Goal: Find specific page/section: Locate a particular part of the current website

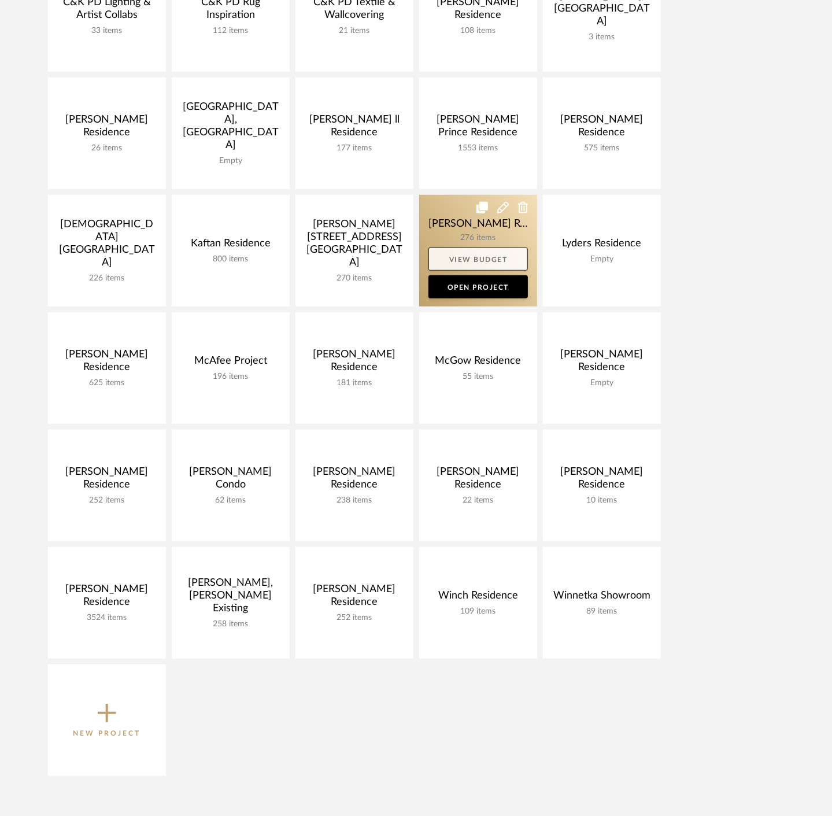
scroll to position [449, 0]
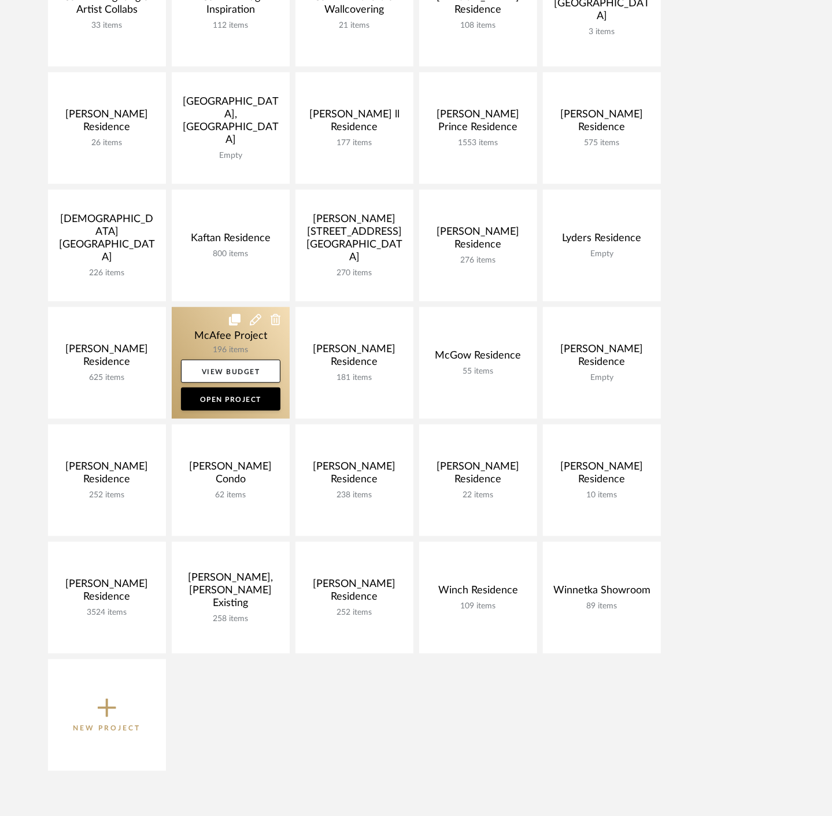
click at [207, 339] on link at bounding box center [231, 363] width 118 height 112
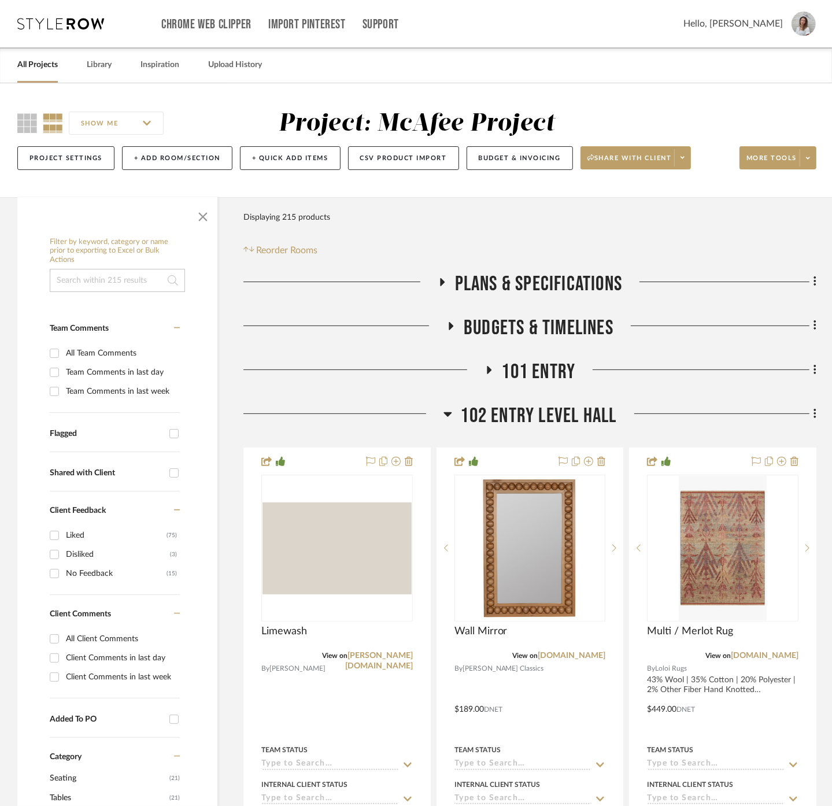
scroll to position [128, 0]
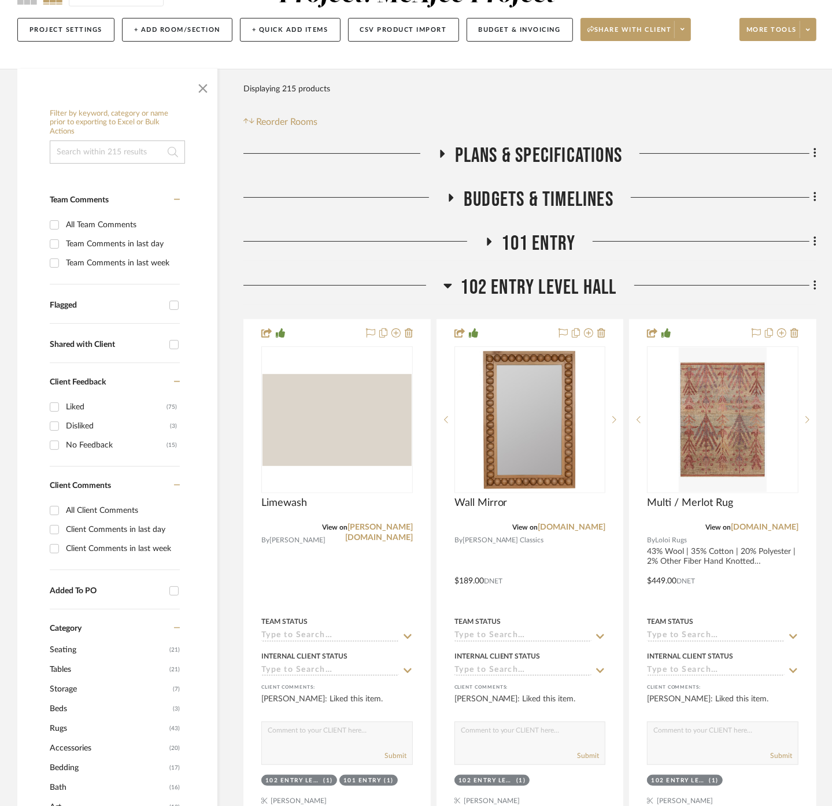
drag, startPoint x: 191, startPoint y: 89, endPoint x: 191, endPoint y: 80, distance: 8.7
click at [191, 89] on span "button" at bounding box center [203, 86] width 28 height 28
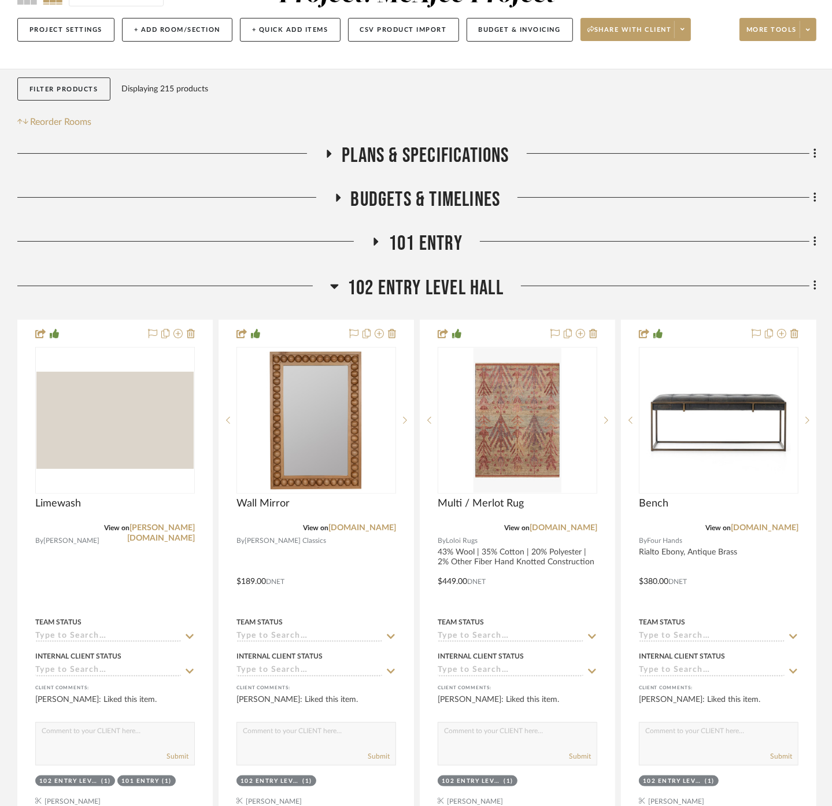
click at [445, 281] on span "102 ENTRY LEVEL HALL" at bounding box center [425, 288] width 156 height 25
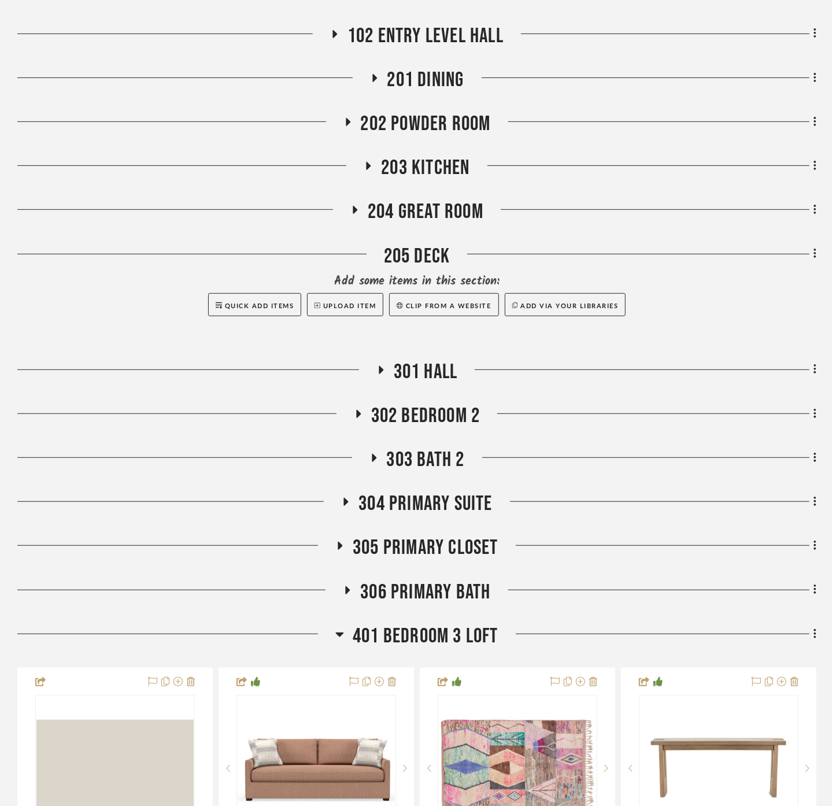
scroll to position [385, 0]
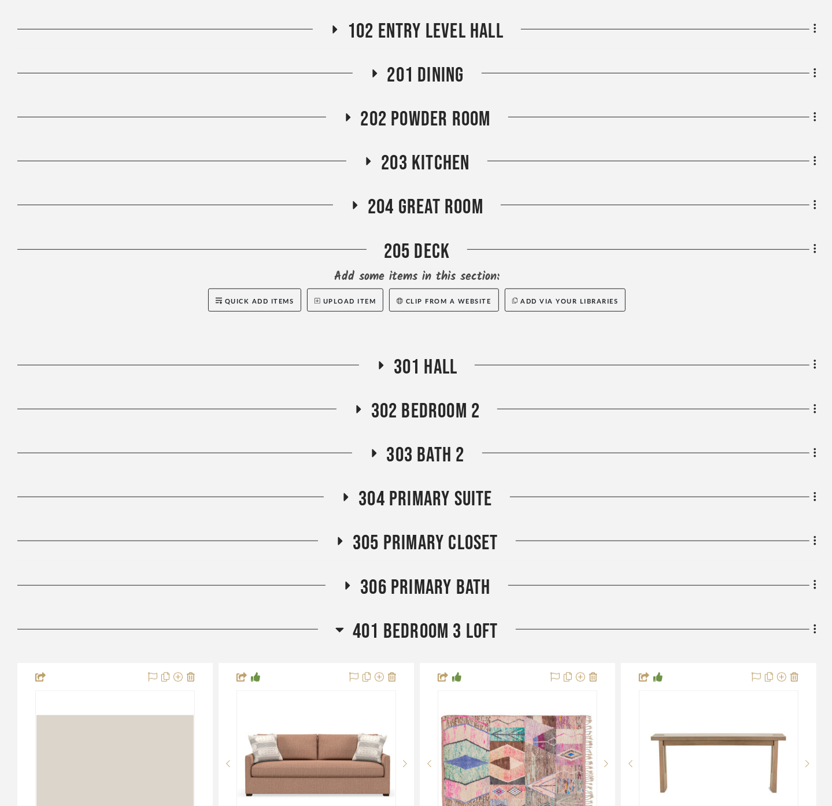
click at [432, 205] on span "204 GREAT ROOM" at bounding box center [426, 207] width 116 height 25
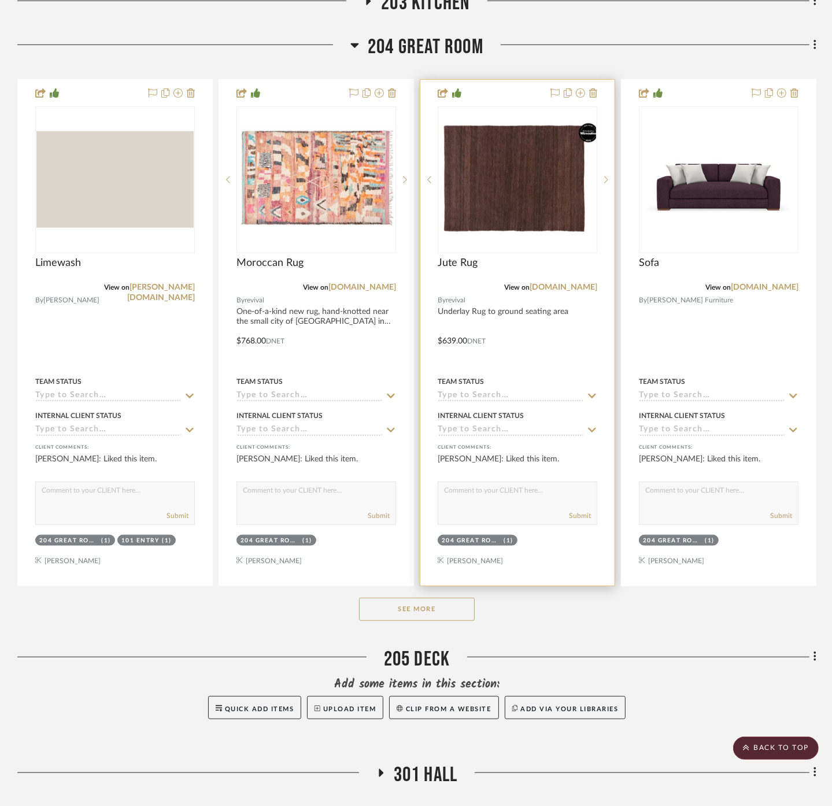
scroll to position [578, 0]
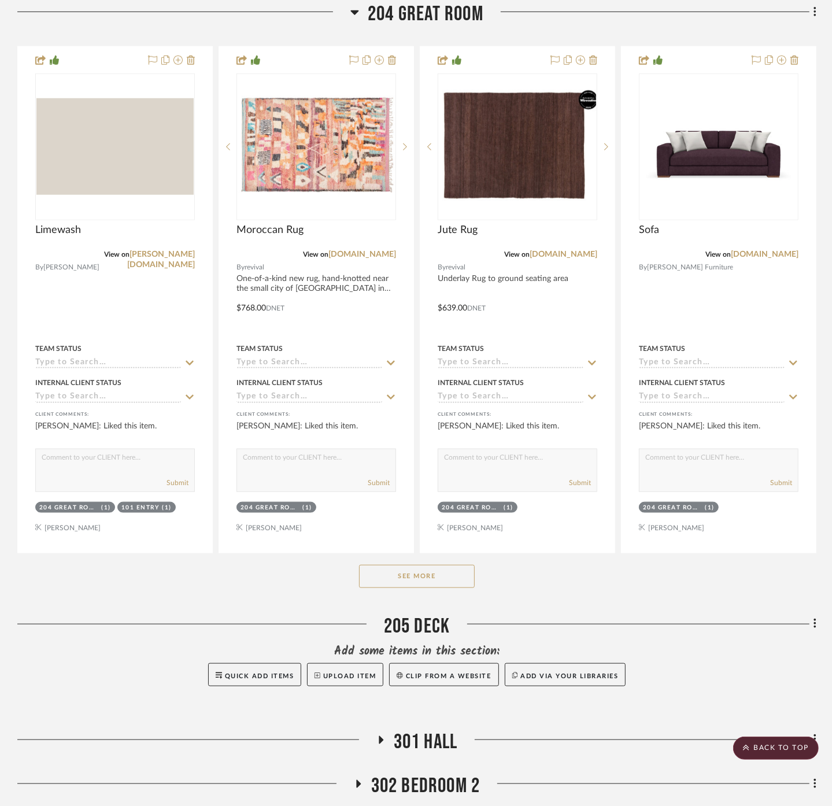
click at [415, 572] on button "See More" at bounding box center [417, 576] width 116 height 23
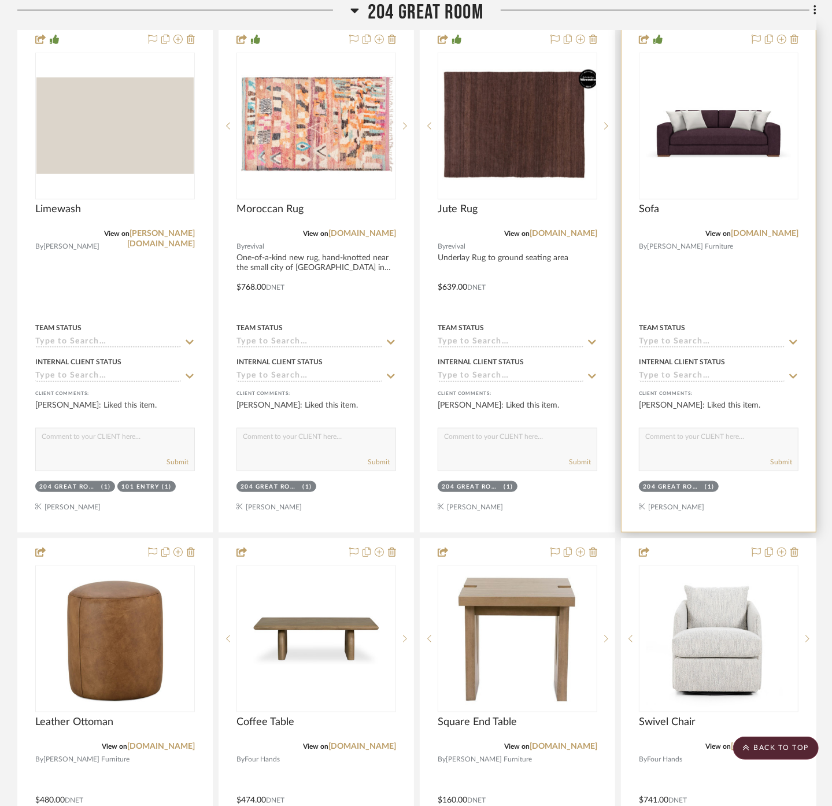
scroll to position [449, 0]
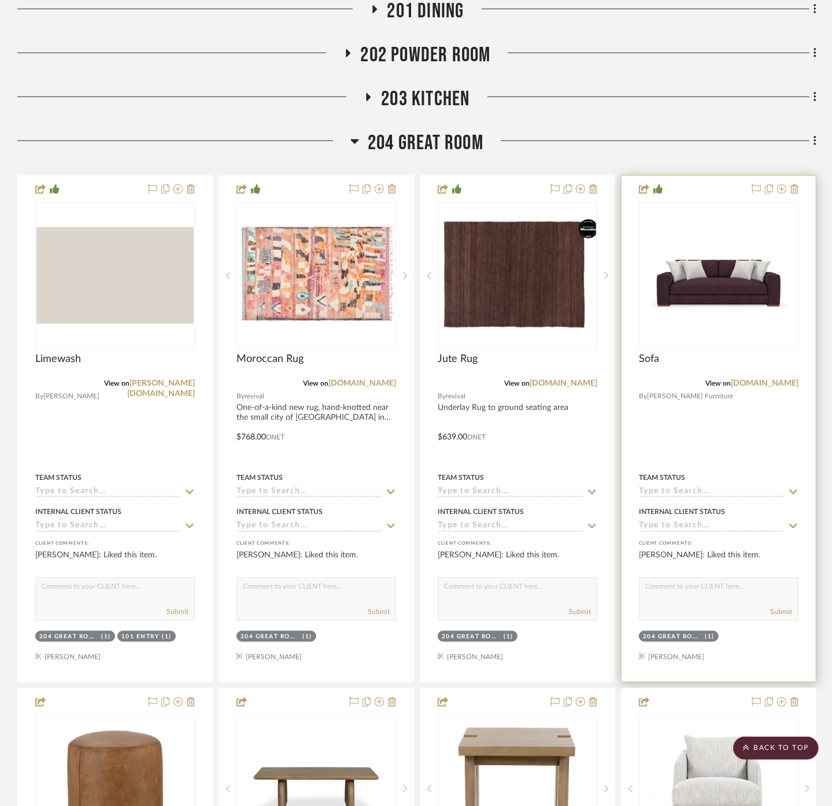
click at [707, 452] on div at bounding box center [719, 429] width 194 height 506
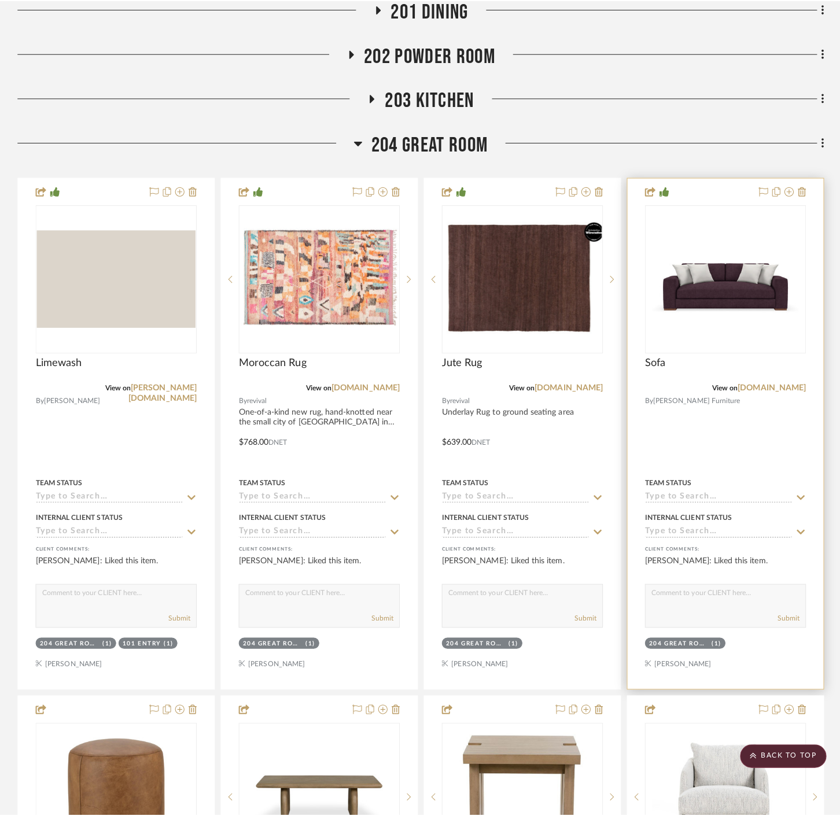
scroll to position [0, 0]
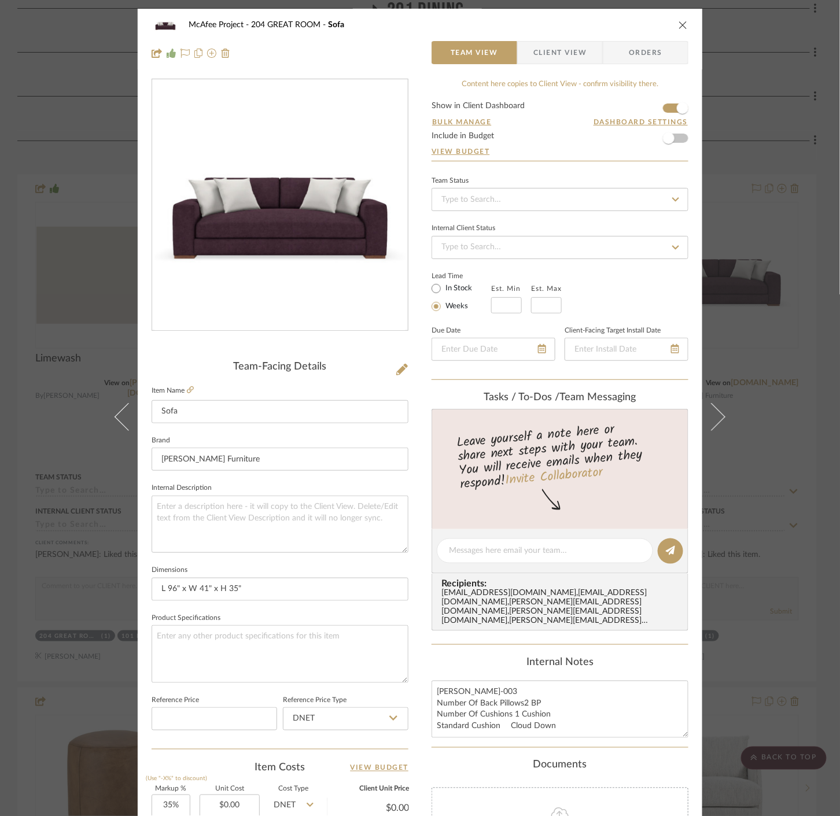
click at [533, 52] on span "Client View" at bounding box center [559, 52] width 53 height 23
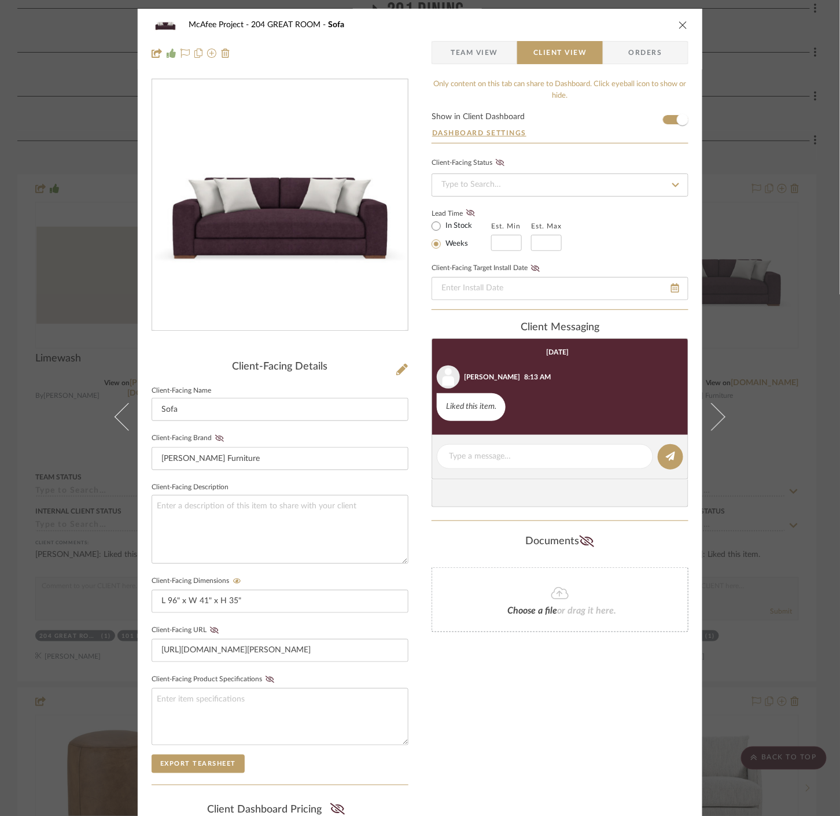
click at [482, 51] on span "Team View" at bounding box center [473, 52] width 47 height 23
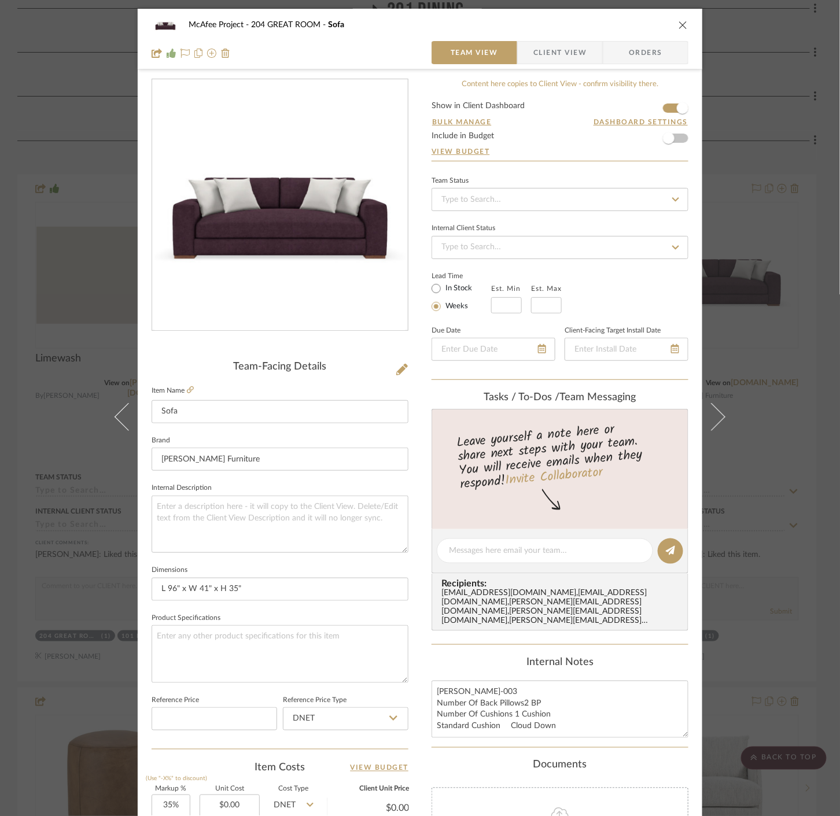
scroll to position [193, 0]
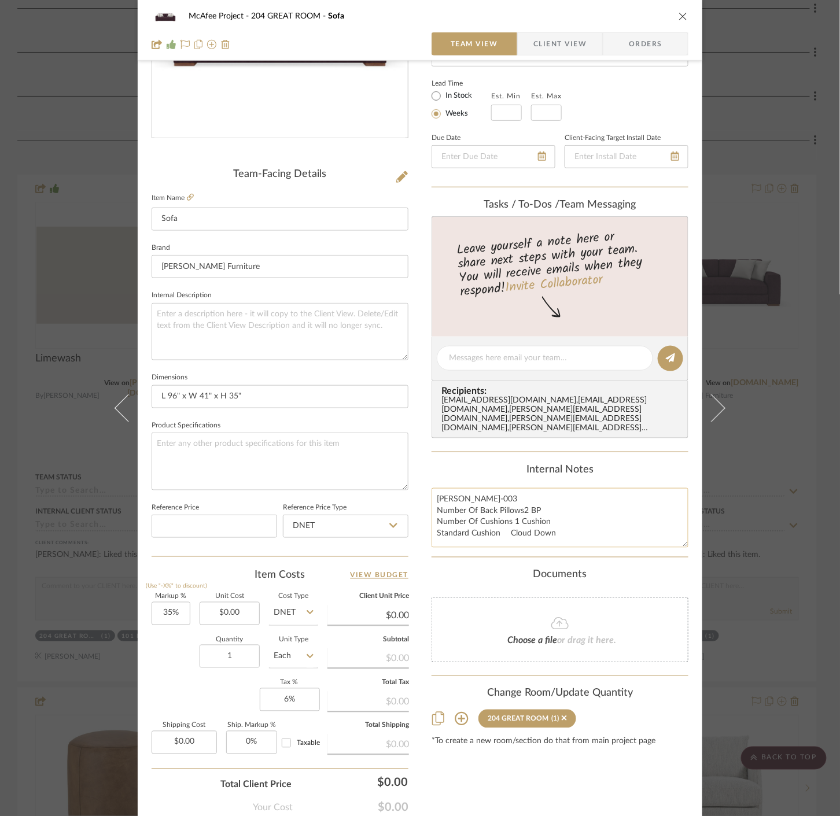
click at [681, 539] on textarea "[PERSON_NAME]-003 Number Of Back Pillows2 BP Number Of Cushions 1 Cushion Stand…" at bounding box center [559, 518] width 257 height 60
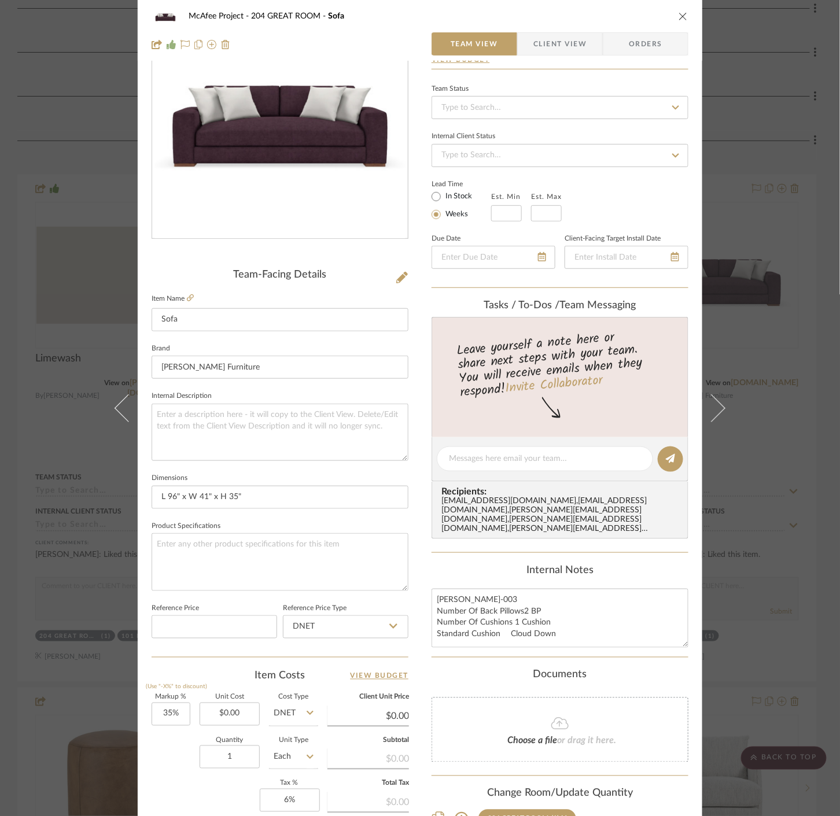
scroll to position [0, 0]
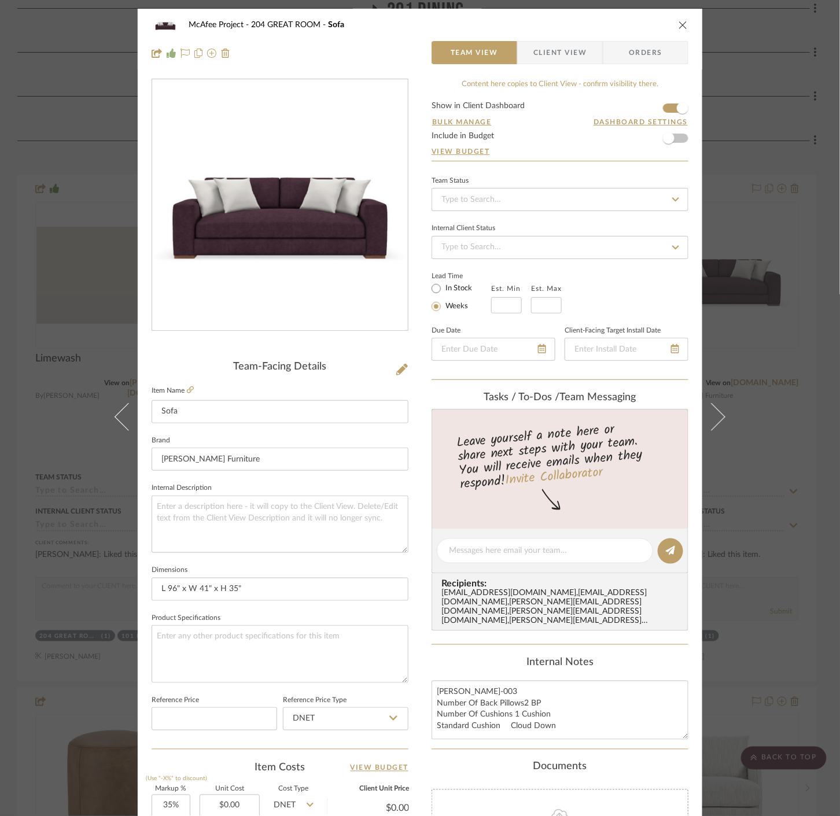
click at [808, 261] on div "McAfee Project 204 GREAT ROOM Sofa Team View Client View Orders Team-Facing Det…" at bounding box center [420, 408] width 840 height 816
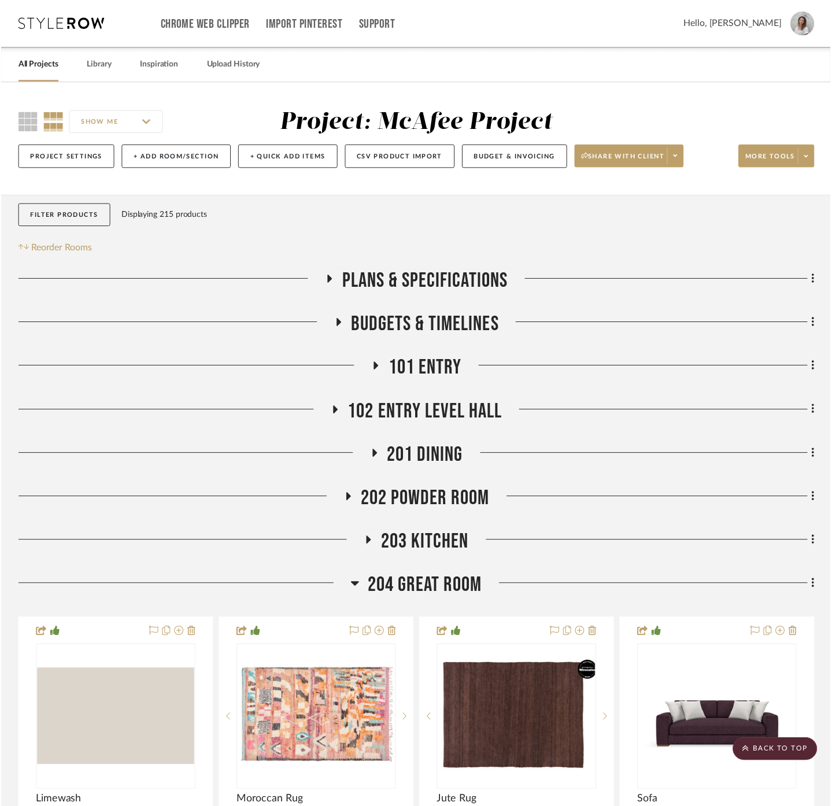
scroll to position [449, 0]
